Goal: Transaction & Acquisition: Purchase product/service

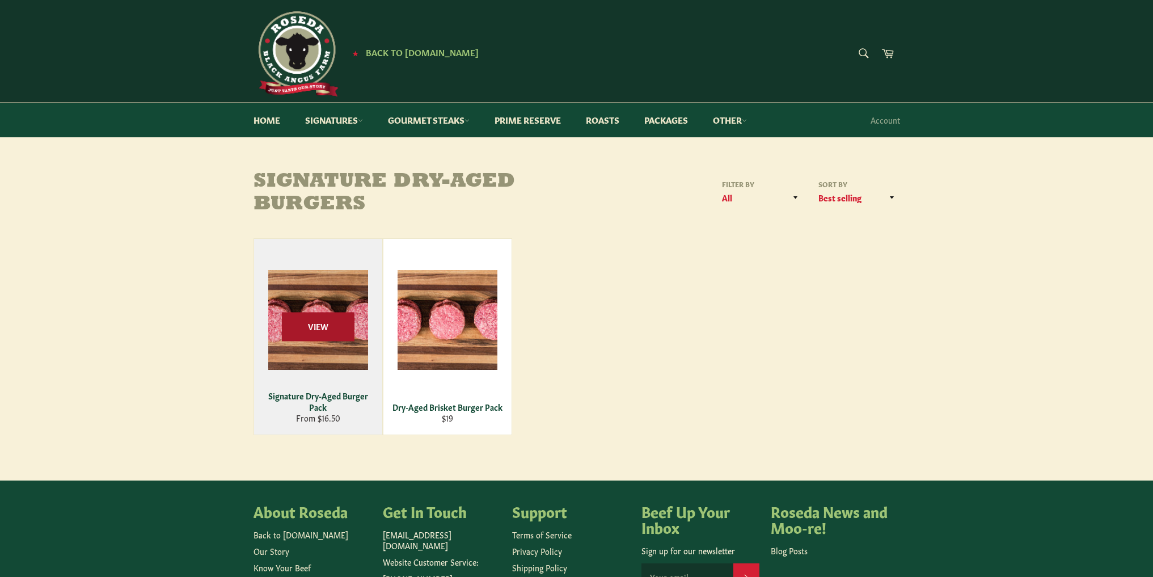
click at [321, 317] on span "View" at bounding box center [318, 326] width 73 height 29
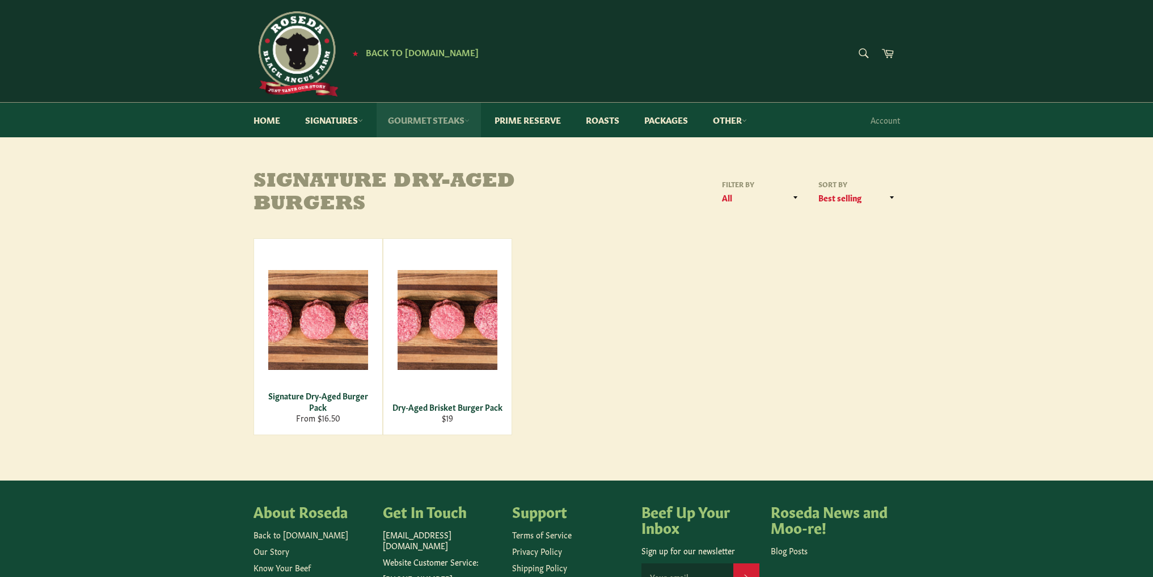
click at [422, 124] on link "Gourmet Steaks" at bounding box center [428, 120] width 104 height 35
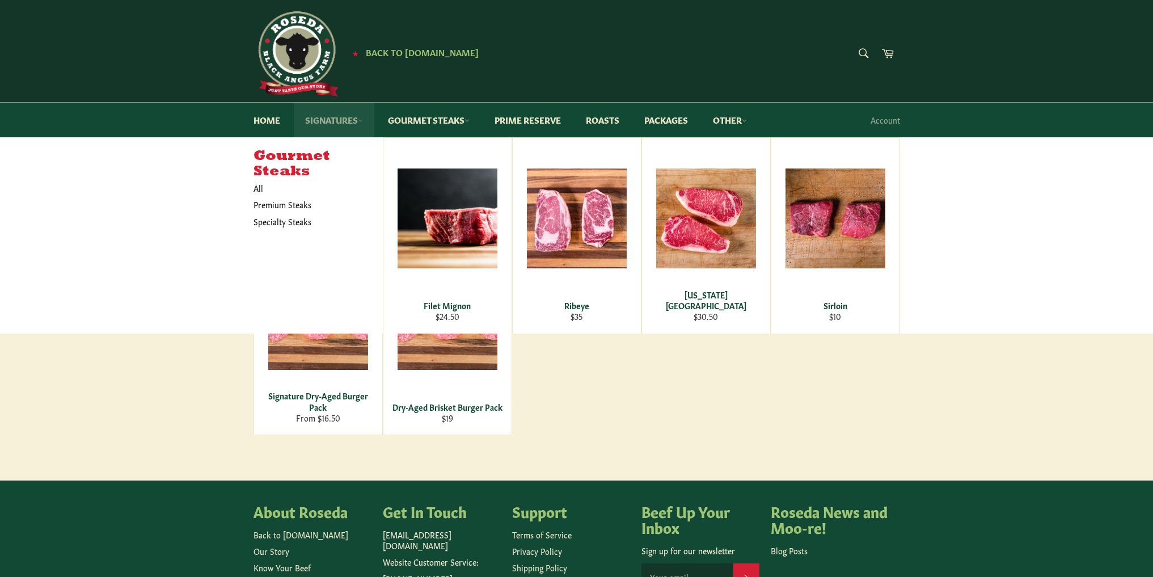
click at [369, 122] on link "Signatures" at bounding box center [334, 120] width 81 height 35
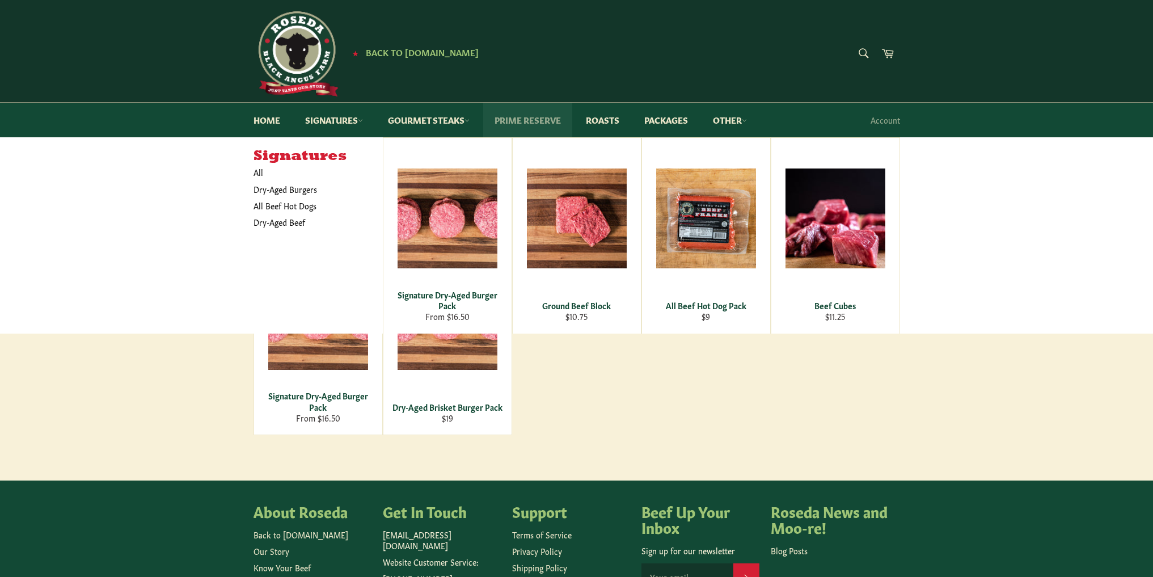
click at [497, 124] on link "Prime Reserve" at bounding box center [527, 120] width 89 height 35
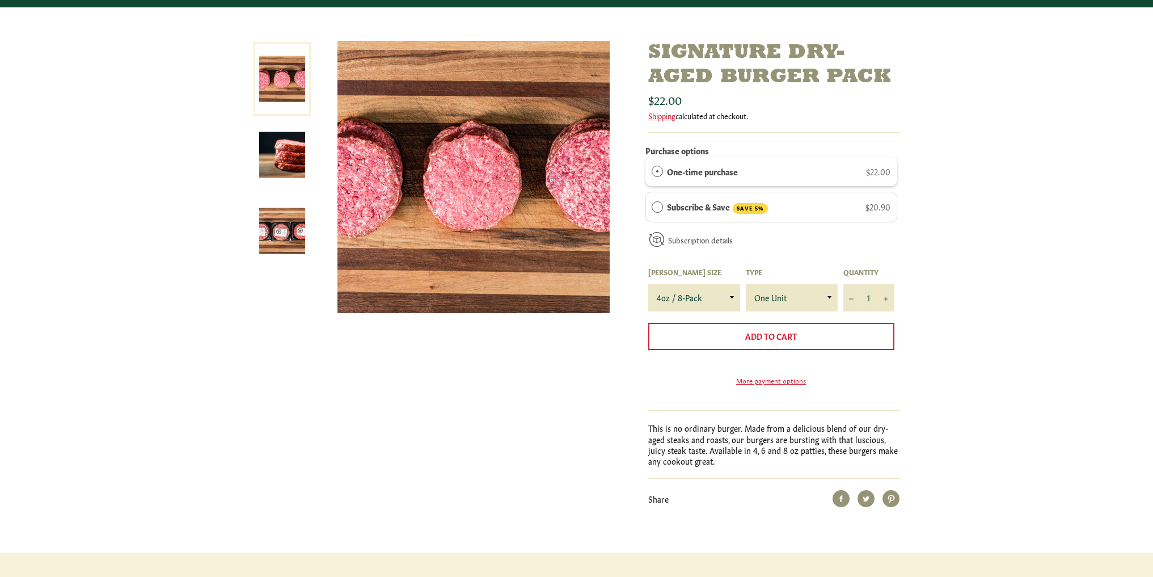
scroll to position [170, 0]
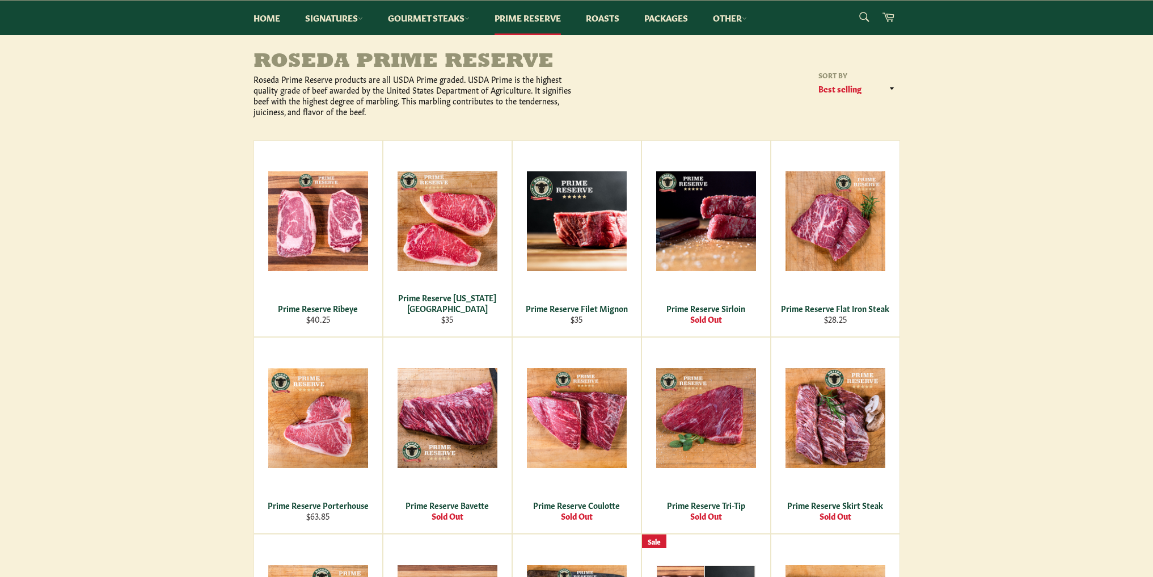
scroll to position [113, 0]
